Goal: Task Accomplishment & Management: Use online tool/utility

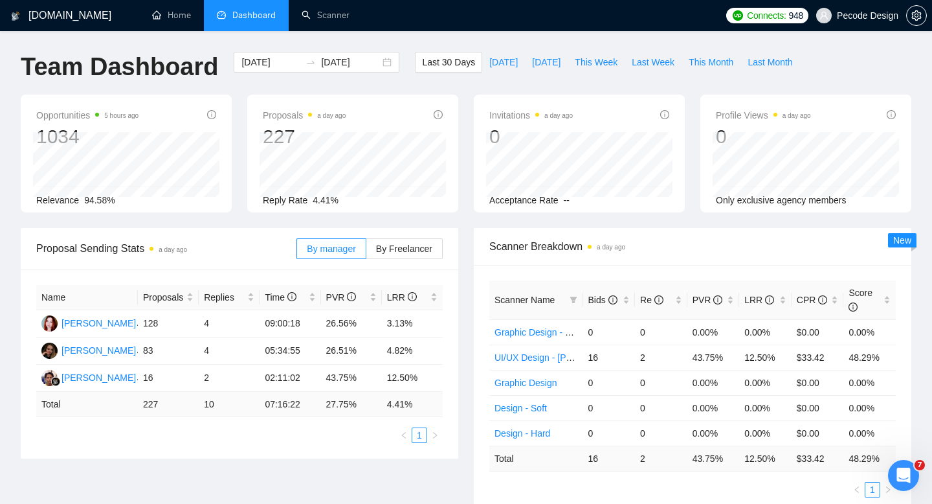
click at [849, 16] on span "Pecode Design" at bounding box center [867, 16] width 61 height 0
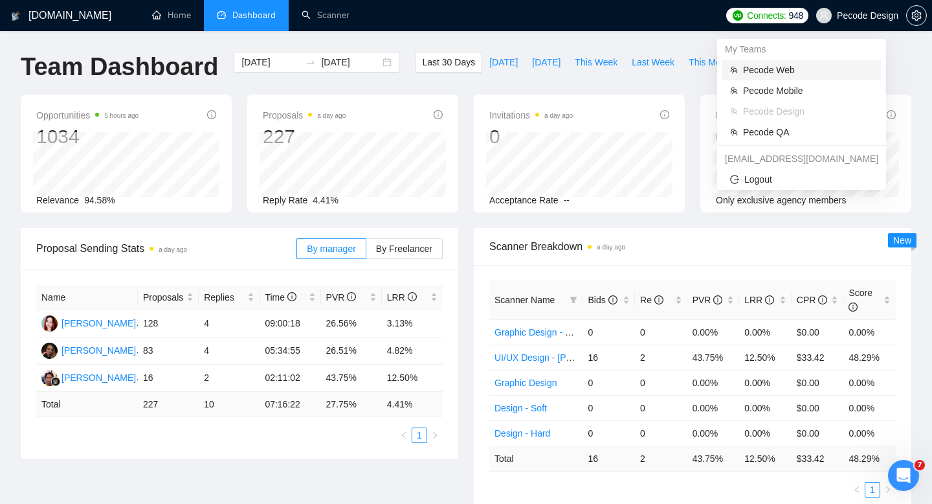
click at [783, 60] on li "Pecode Web" at bounding box center [801, 70] width 159 height 21
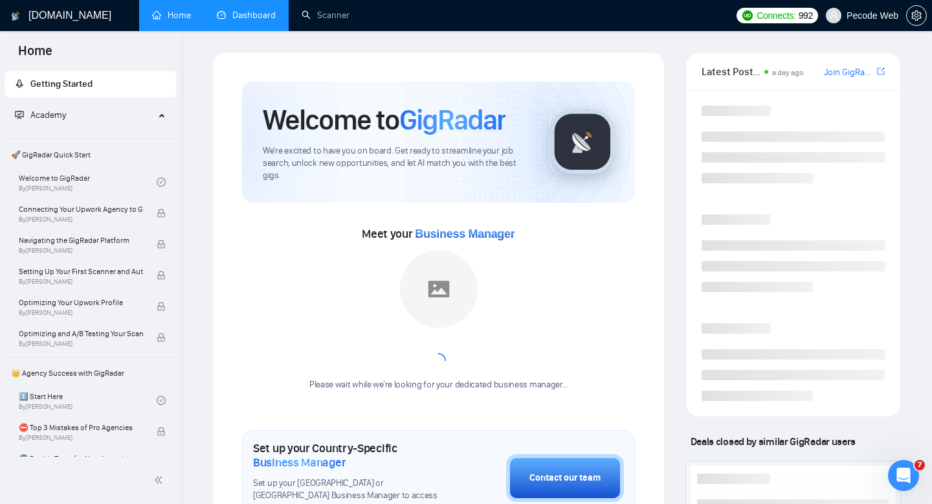
click at [217, 13] on link "Dashboard" at bounding box center [246, 15] width 59 height 11
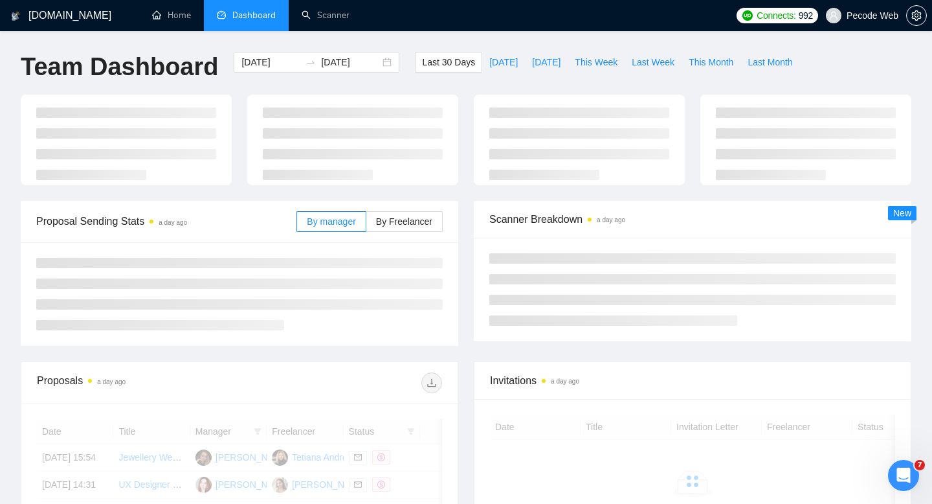
click at [328, 34] on div "[DOMAIN_NAME] Home Dashboard Scanner Connects: 992 Pecode Web Team Dashboard [D…" at bounding box center [466, 445] width 932 height 891
click at [329, 21] on link "Scanner" at bounding box center [326, 15] width 48 height 11
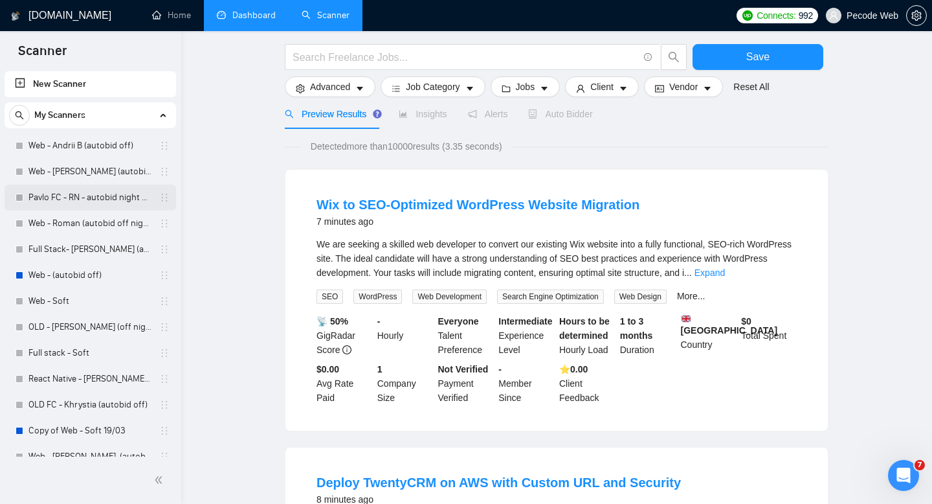
drag, startPoint x: 110, startPoint y: 174, endPoint x: 111, endPoint y: 209, distance: 35.0
click at [110, 174] on link "Web - [PERSON_NAME] (autobid off)" at bounding box center [89, 172] width 123 height 26
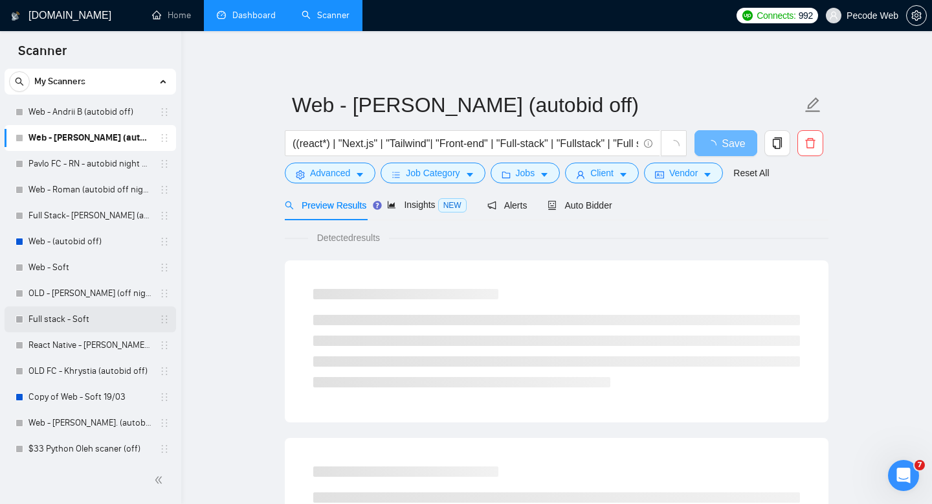
scroll to position [34, 0]
click at [103, 351] on link "React Native - [PERSON_NAME] (off)" at bounding box center [89, 344] width 123 height 26
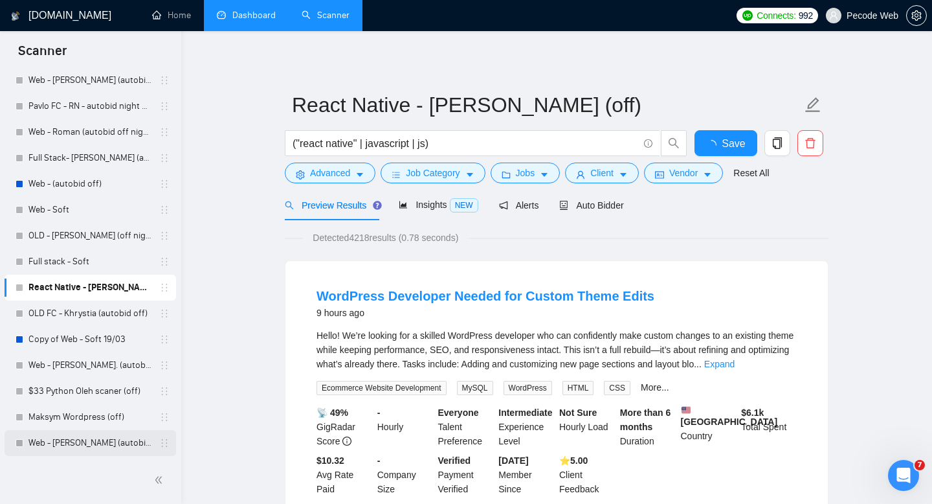
scroll to position [168, 0]
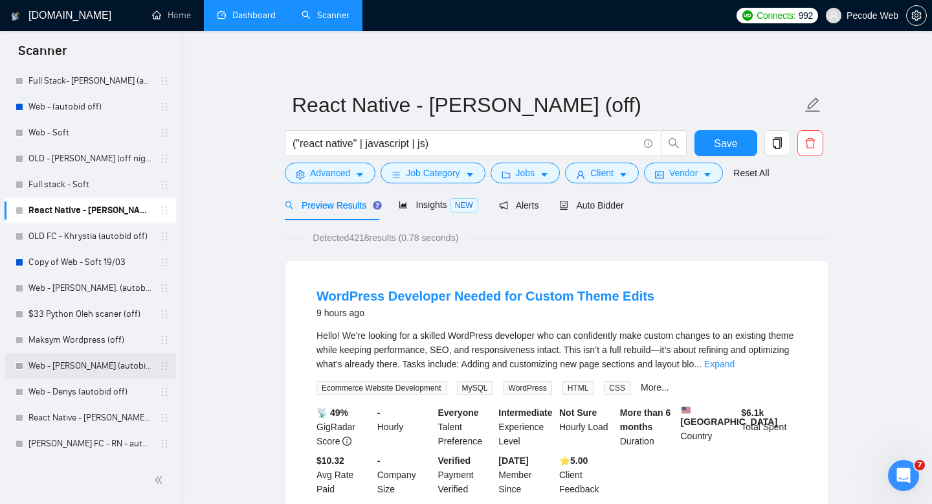
click at [90, 368] on link "Web - [PERSON_NAME] (autobid on)" at bounding box center [89, 366] width 123 height 26
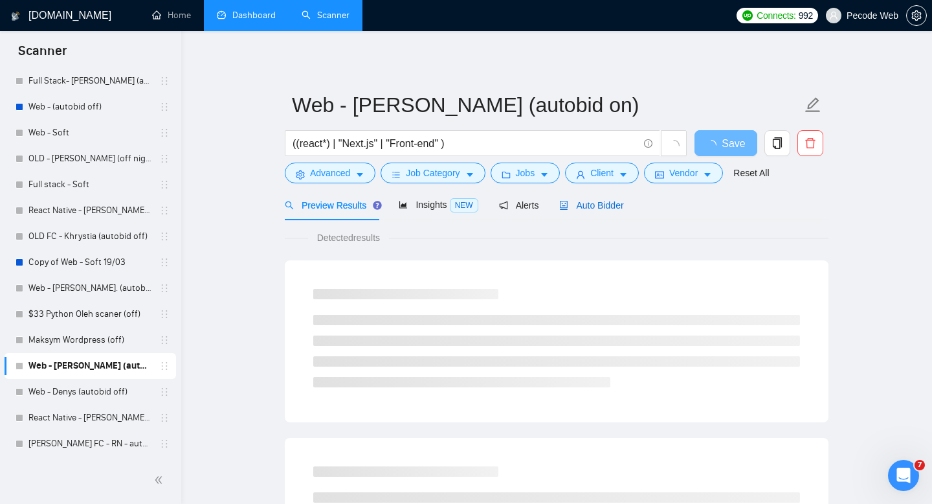
click at [600, 207] on span "Auto Bidder" at bounding box center [591, 205] width 64 height 10
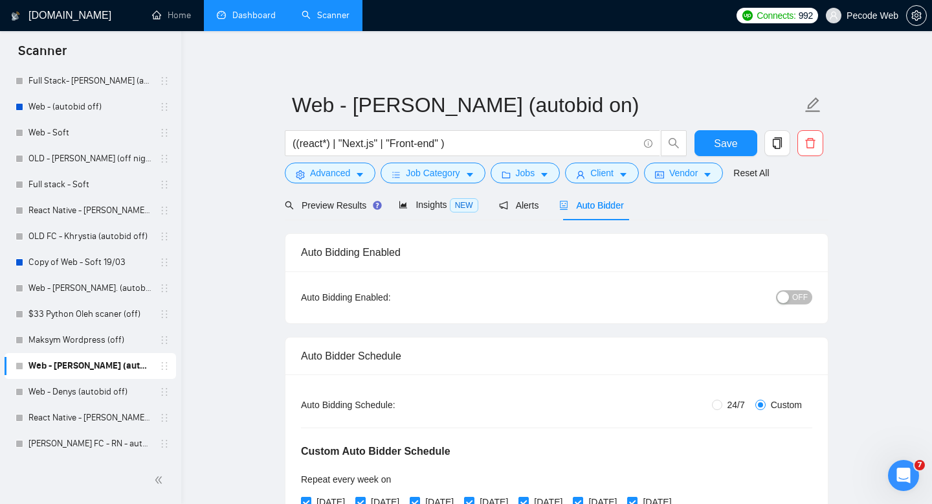
click at [272, 15] on link "Dashboard" at bounding box center [246, 15] width 59 height 11
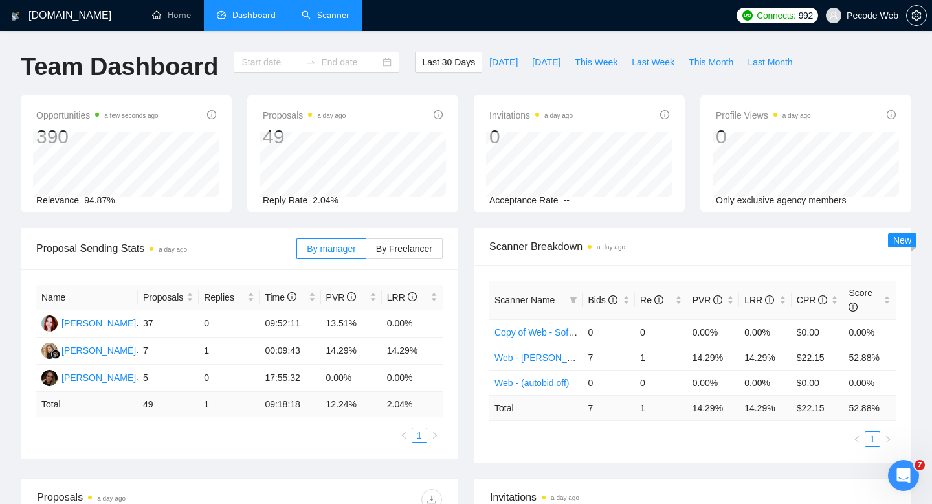
type input "[DATE]"
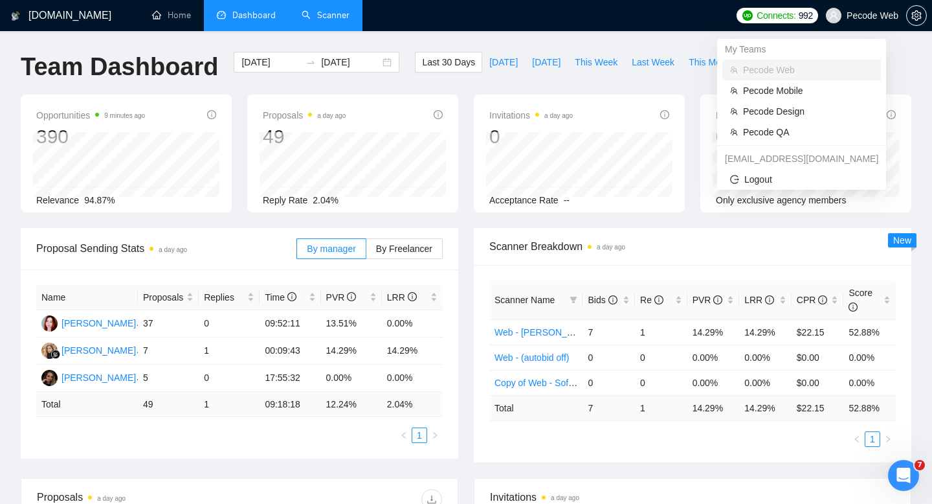
click at [841, 18] on span "Pecode Web" at bounding box center [862, 15] width 88 height 41
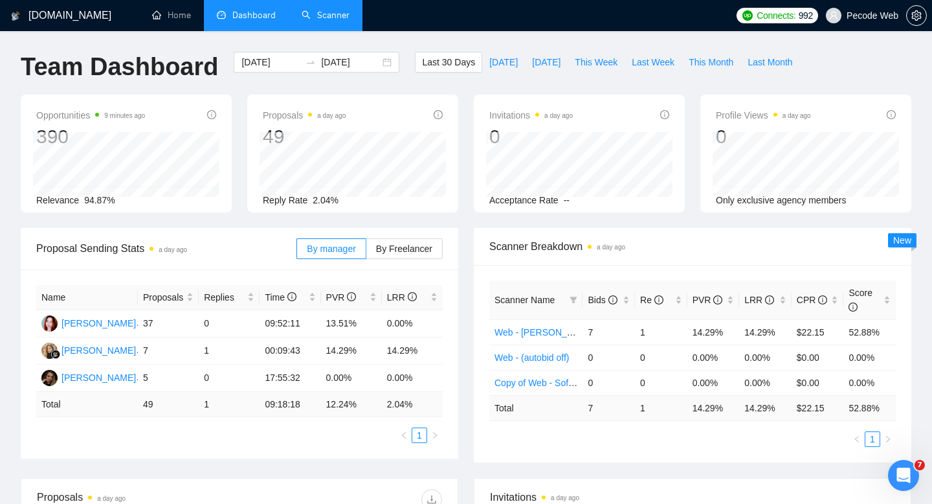
click at [657, 47] on div "[DOMAIN_NAME] Home Dashboard Scanner Connects: 992 Pecode Web Team Dashboard [D…" at bounding box center [466, 495] width 932 height 990
click at [867, 22] on span "Pecode Web" at bounding box center [862, 15] width 88 height 41
click at [413, 243] on span "By Freelancer" at bounding box center [404, 248] width 56 height 10
click at [366, 252] on input "By Freelancer" at bounding box center [366, 252] width 0 height 0
